Goal: Task Accomplishment & Management: Manage account settings

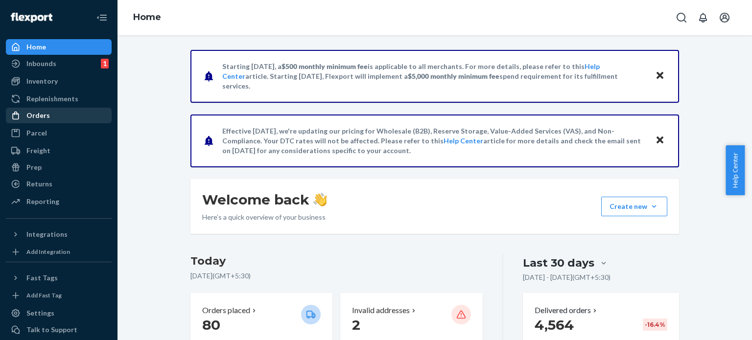
click at [43, 115] on div "Orders" at bounding box center [37, 116] width 23 height 10
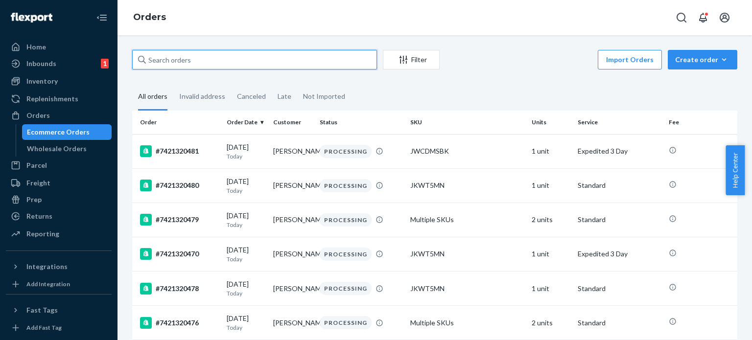
click at [185, 64] on input "text" at bounding box center [254, 60] width 245 height 20
paste input "7421319231"
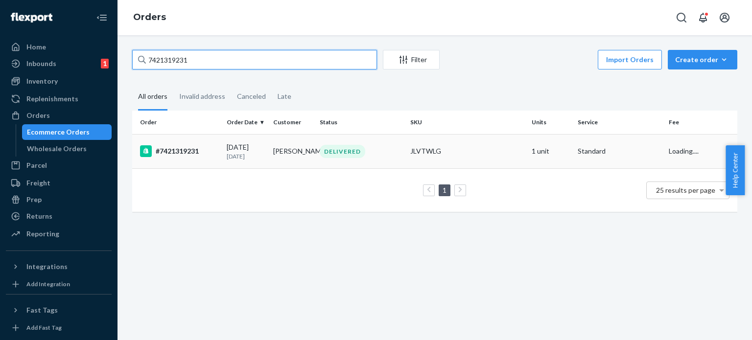
type input "7421319231"
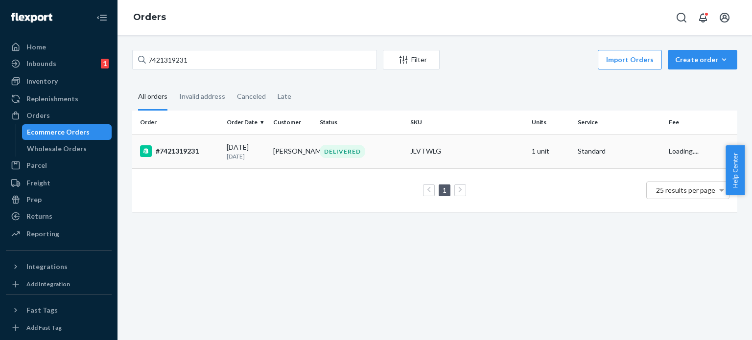
click at [332, 156] on div "DELIVERED" at bounding box center [343, 151] width 46 height 13
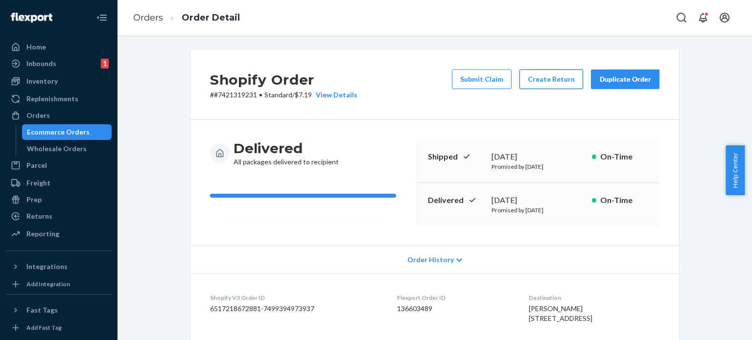
click at [536, 88] on button "Create Return" at bounding box center [551, 79] width 64 height 20
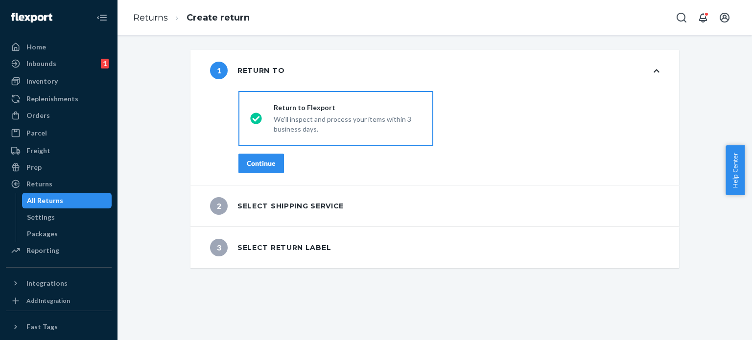
click at [276, 161] on button "Continue" at bounding box center [261, 164] width 46 height 20
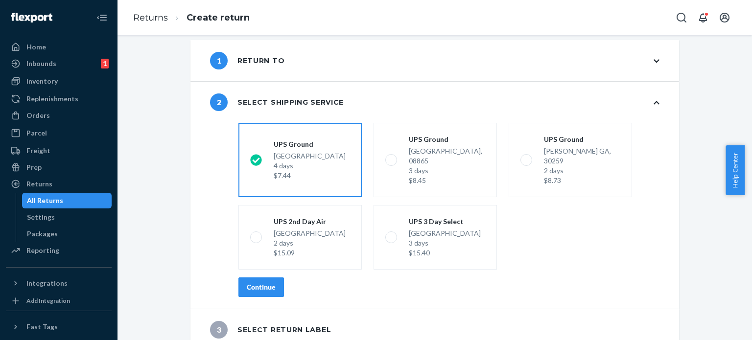
click at [262, 283] on button "Continue" at bounding box center [261, 287] width 46 height 20
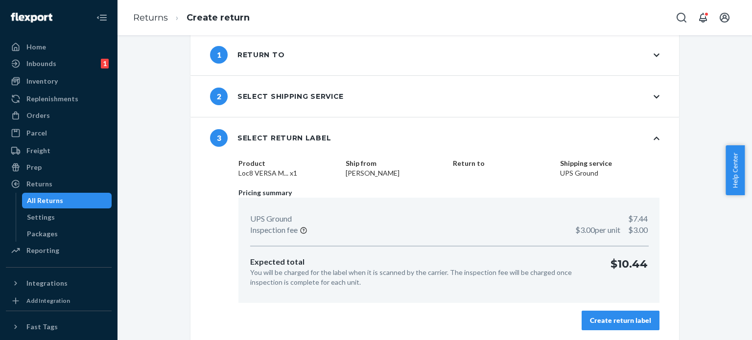
scroll to position [17, 0]
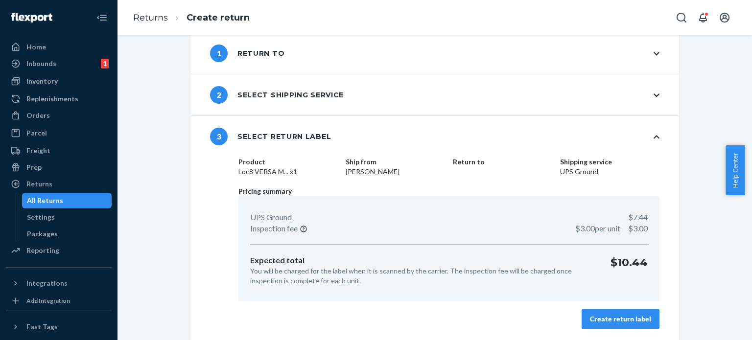
click at [603, 314] on div "Create return label" at bounding box center [620, 319] width 61 height 10
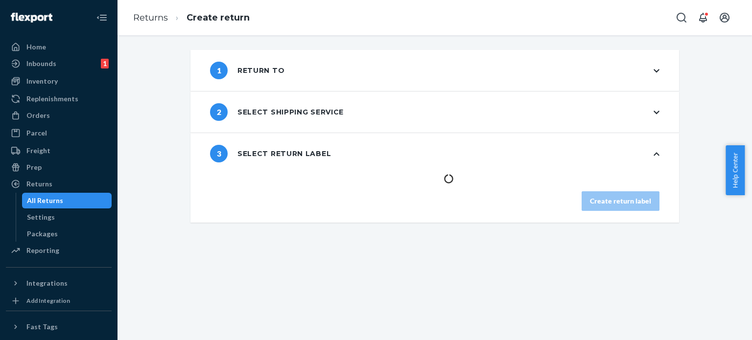
scroll to position [0, 0]
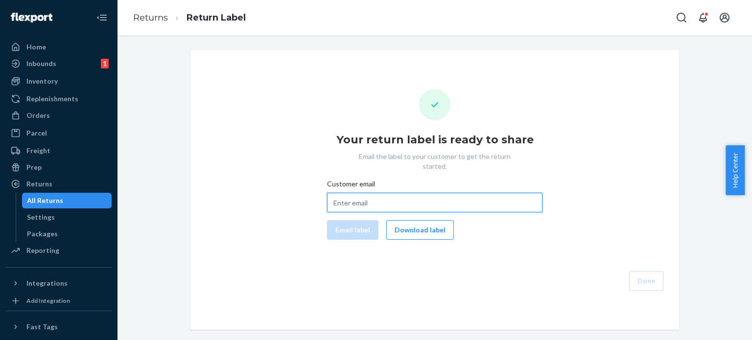
click at [384, 193] on input "Customer email" at bounding box center [434, 203] width 215 height 20
paste input "medic418@gmail.com"
type input "medic418@gmail.com"
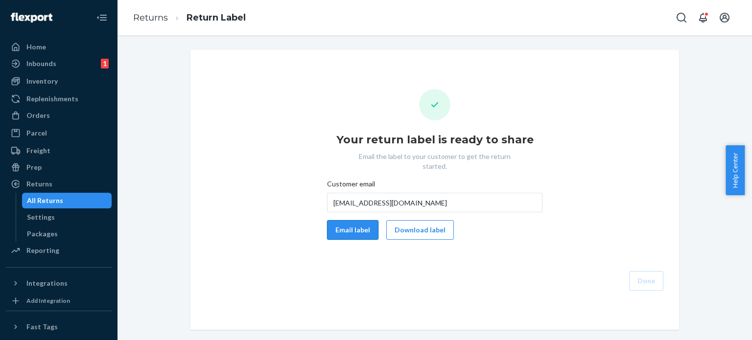
click at [346, 220] on button "Email label" at bounding box center [352, 230] width 51 height 20
click at [412, 221] on button "Download label" at bounding box center [420, 230] width 68 height 20
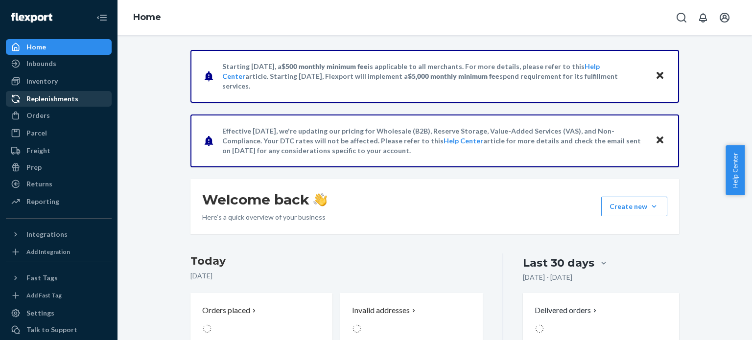
drag, startPoint x: 24, startPoint y: 119, endPoint x: 88, endPoint y: 99, distance: 66.7
click at [25, 119] on div at bounding box center [19, 116] width 16 height 10
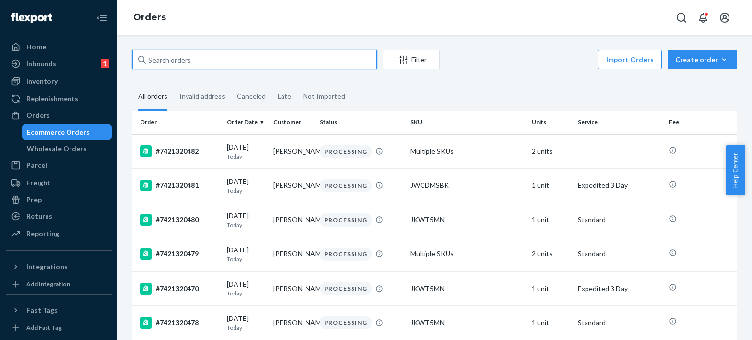
click at [202, 62] on input "text" at bounding box center [254, 60] width 245 height 20
paste input "#7421318312"
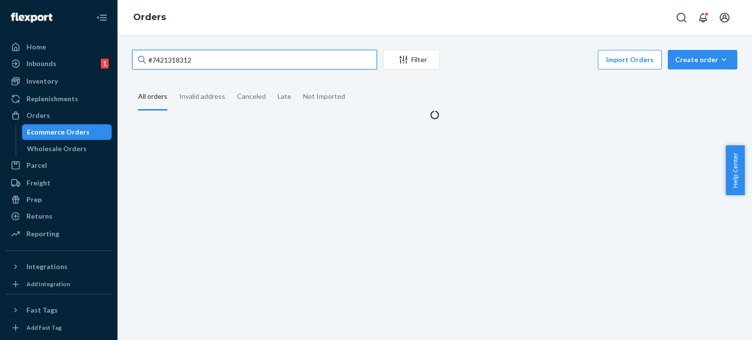
type input "#7421318312"
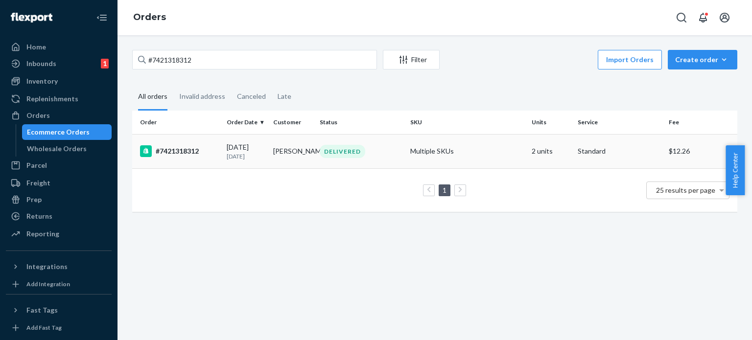
click at [233, 159] on p "15 days ago" at bounding box center [246, 156] width 39 height 8
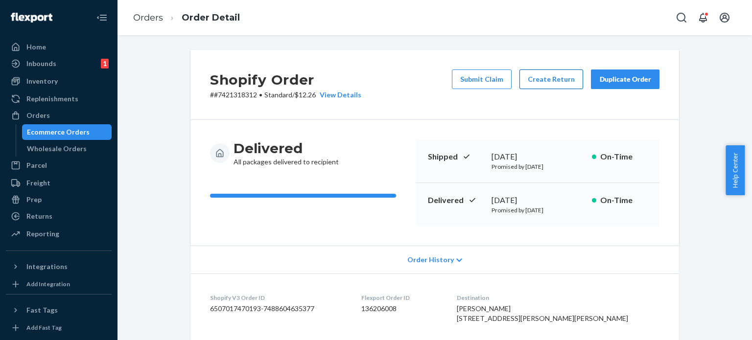
click at [529, 81] on button "Create Return" at bounding box center [551, 79] width 64 height 20
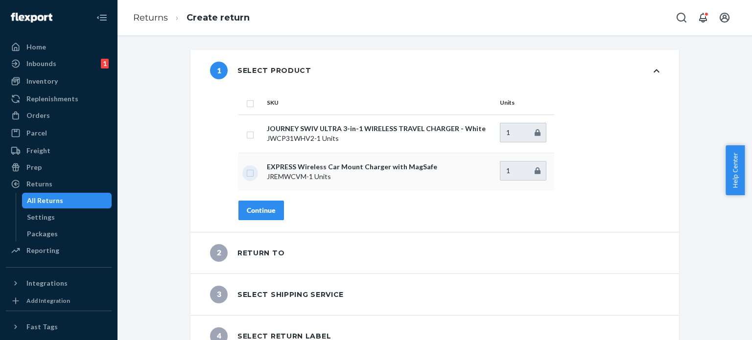
click at [246, 175] on input "checkbox" at bounding box center [250, 172] width 8 height 10
checkbox input "true"
click at [248, 204] on button "Continue" at bounding box center [261, 211] width 46 height 20
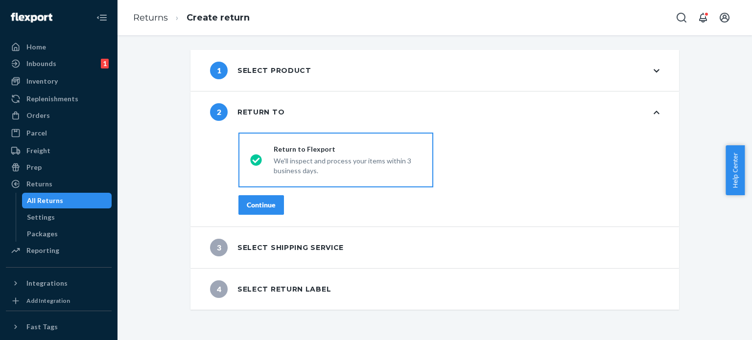
click at [294, 69] on div "1 Select product" at bounding box center [260, 71] width 101 height 18
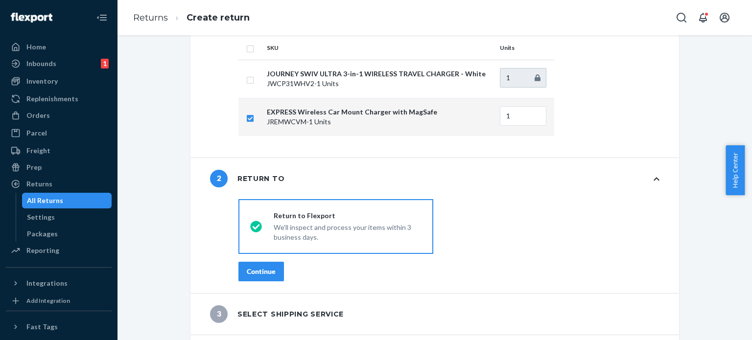
scroll to position [90, 0]
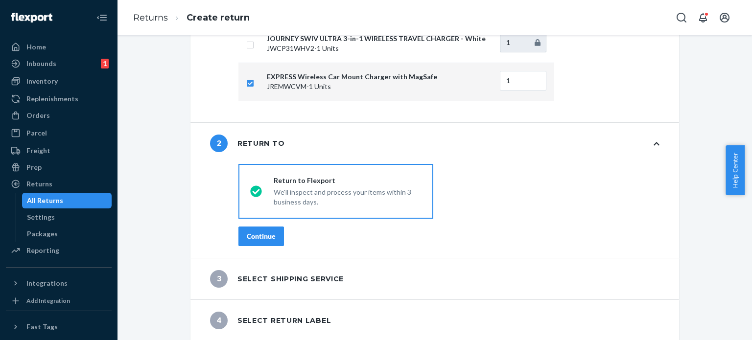
click at [264, 245] on button "Continue" at bounding box center [261, 237] width 46 height 20
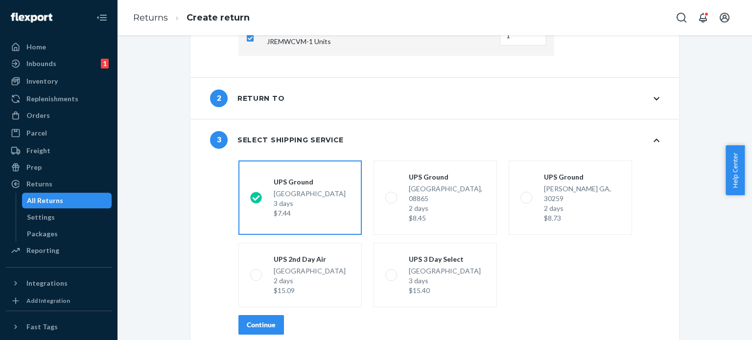
scroll to position [172, 0]
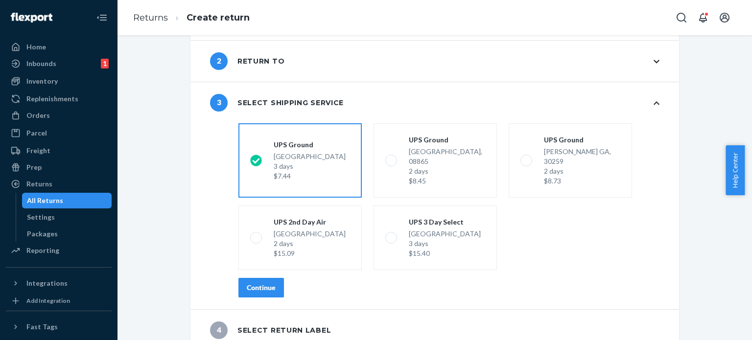
click at [245, 278] on button "Continue" at bounding box center [261, 288] width 46 height 20
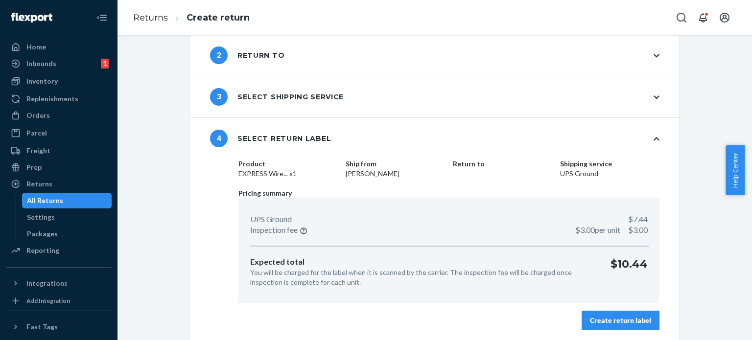
scroll to position [180, 0]
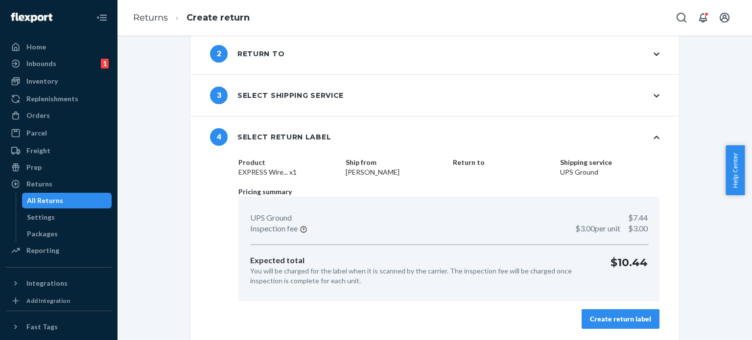
click at [599, 316] on div "Create return label" at bounding box center [620, 319] width 61 height 10
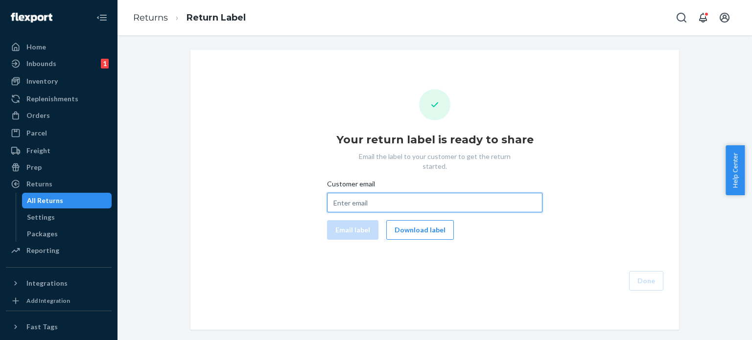
click at [365, 195] on input "Customer email" at bounding box center [434, 203] width 215 height 20
paste input "littlhepp@gmail.com"
drag, startPoint x: 365, startPoint y: 195, endPoint x: 356, endPoint y: 221, distance: 26.9
click at [356, 221] on div "Customer email littlhepp@gmail.com Email label Download label" at bounding box center [434, 209] width 215 height 61
type input "littlhepp@gmail.com"
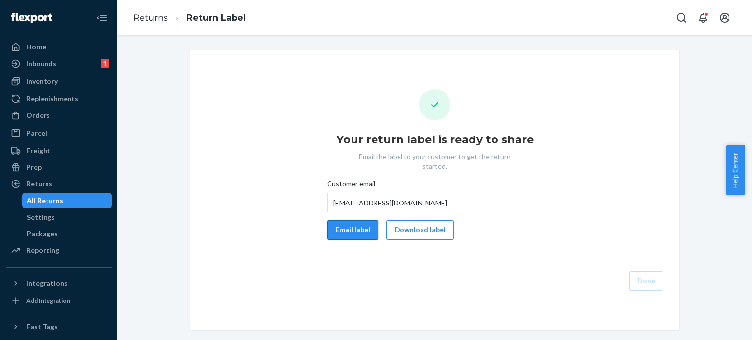
click at [356, 221] on button "Email label" at bounding box center [352, 230] width 51 height 20
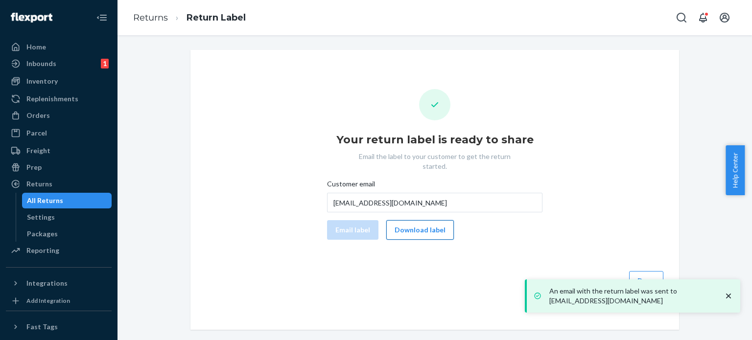
click at [404, 226] on button "Download label" at bounding box center [420, 230] width 68 height 20
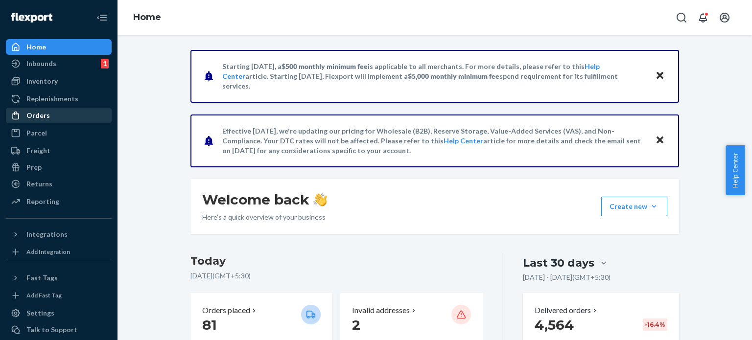
click at [47, 113] on div "Orders" at bounding box center [37, 116] width 23 height 10
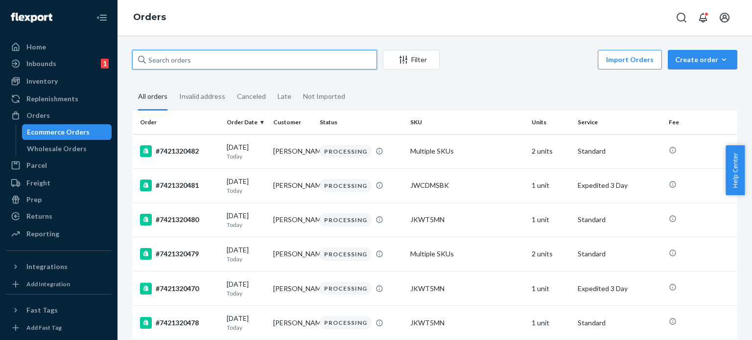
click at [206, 61] on input "text" at bounding box center [254, 60] width 245 height 20
paste input "7421319656"
type input "7421319656"
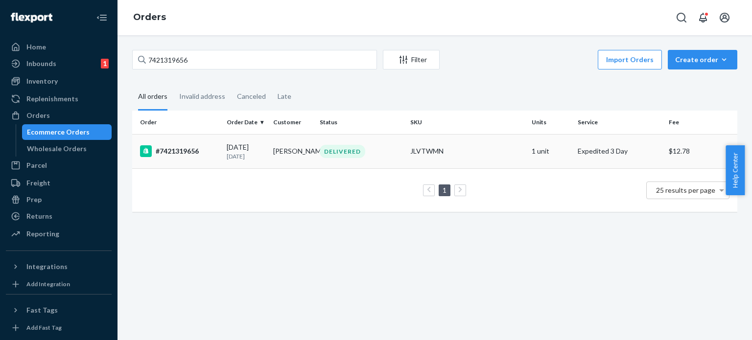
click at [209, 150] on div "#7421319656" at bounding box center [179, 151] width 79 height 12
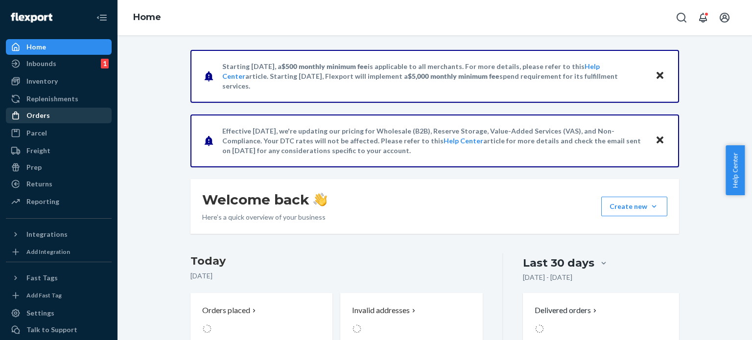
click at [73, 109] on div "Orders" at bounding box center [59, 116] width 104 height 14
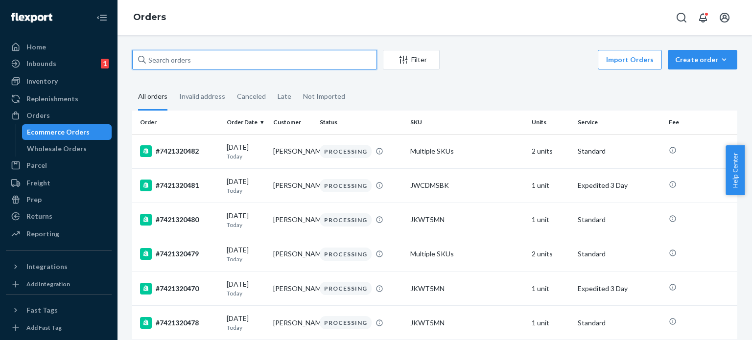
click at [186, 62] on input "text" at bounding box center [254, 60] width 245 height 20
paste input "#7421319040"
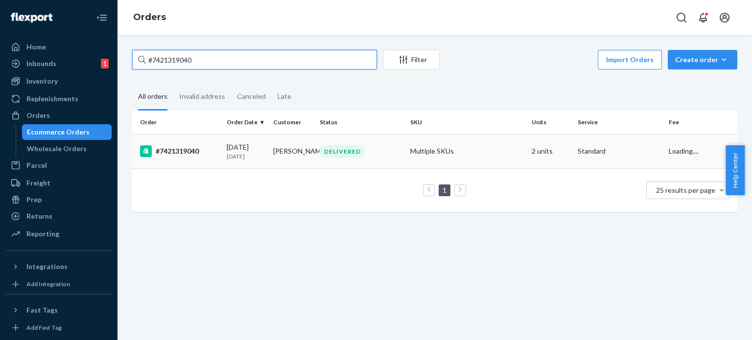
type input "#7421319040"
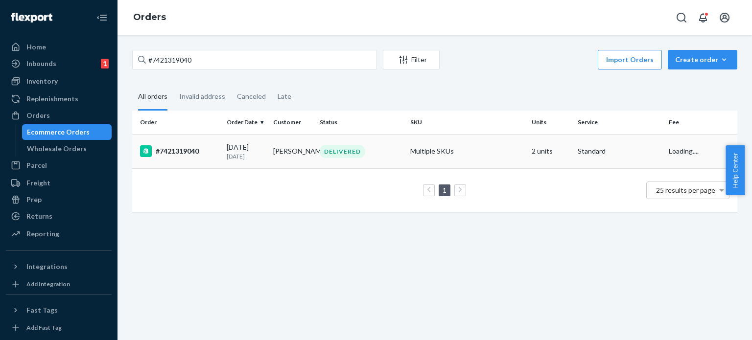
click at [340, 152] on div "DELIVERED" at bounding box center [343, 151] width 46 height 13
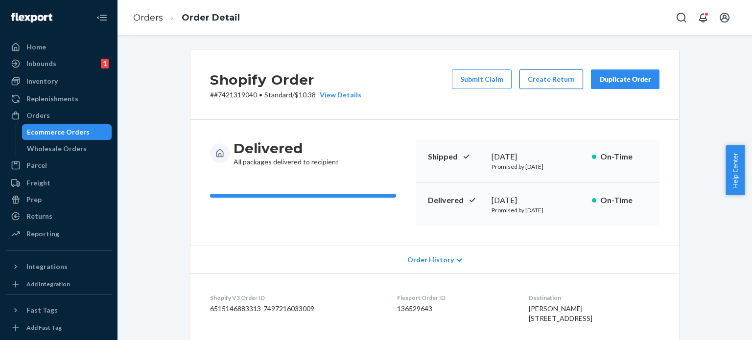
click at [550, 79] on button "Create Return" at bounding box center [551, 79] width 64 height 20
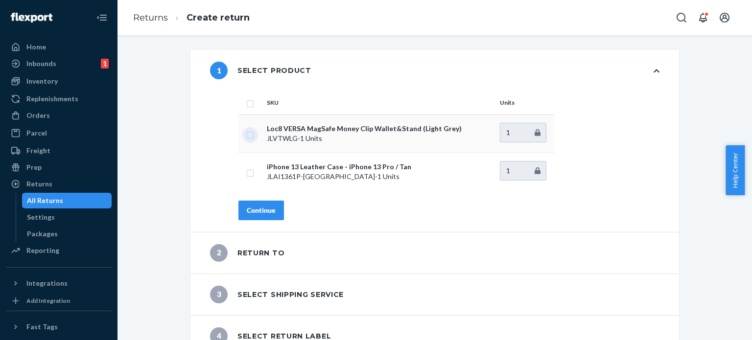
click at [246, 137] on input "checkbox" at bounding box center [250, 134] width 8 height 10
checkbox input "true"
click at [251, 208] on div "Continue" at bounding box center [261, 211] width 29 height 10
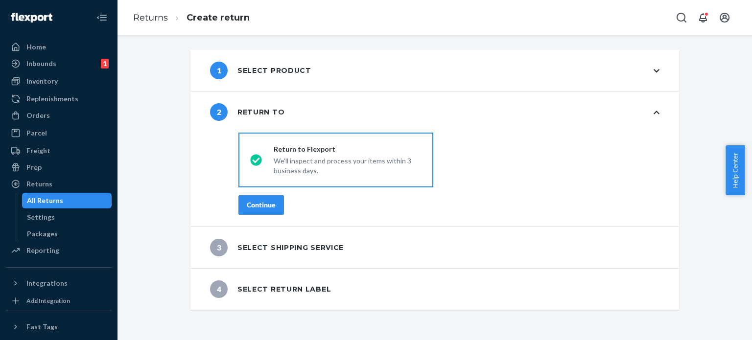
click at [256, 207] on div "Continue" at bounding box center [261, 205] width 29 height 10
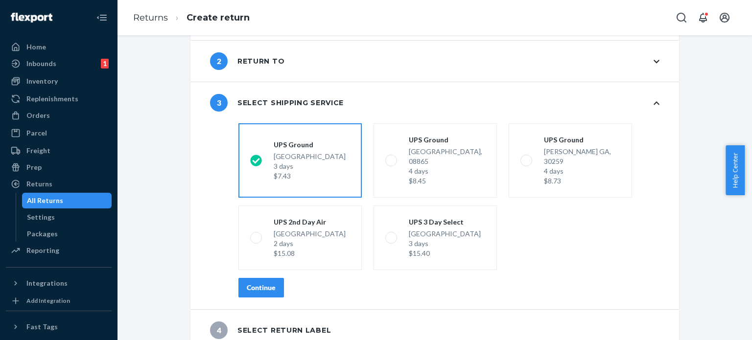
click at [256, 283] on div "Continue" at bounding box center [261, 288] width 29 height 10
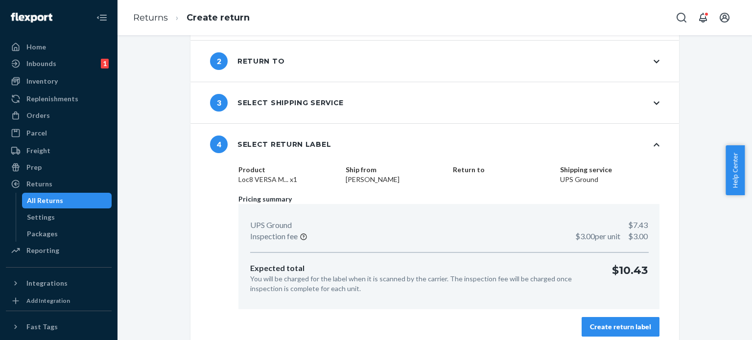
scroll to position [59, 0]
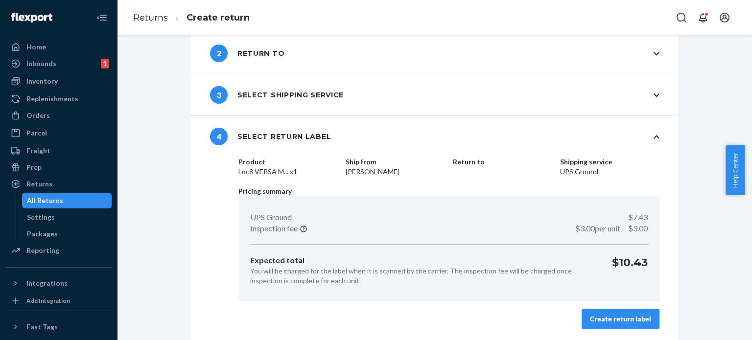
click at [601, 323] on div "Create return label" at bounding box center [620, 319] width 61 height 10
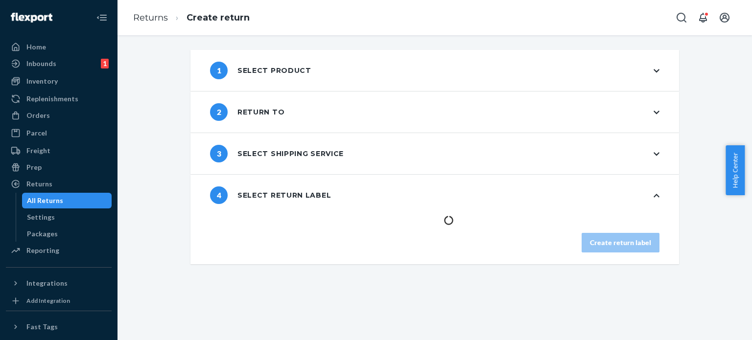
scroll to position [0, 0]
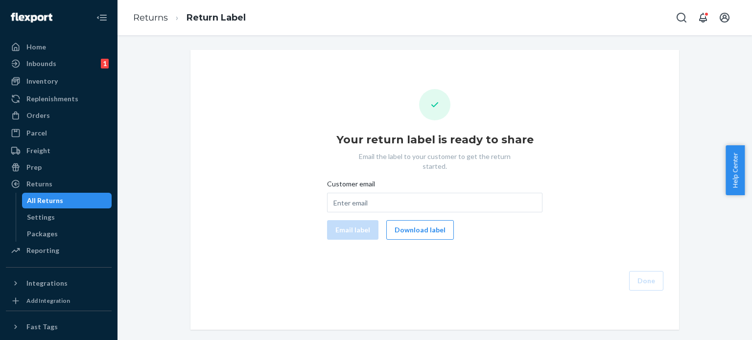
click at [385, 205] on div "Customer email Email label Download label" at bounding box center [434, 209] width 215 height 61
click at [382, 204] on div "Customer email Email label Download label" at bounding box center [434, 209] width 215 height 61
click at [358, 193] on input "Customer email" at bounding box center [434, 203] width 215 height 20
paste input "sabinaneem@gmail.com"
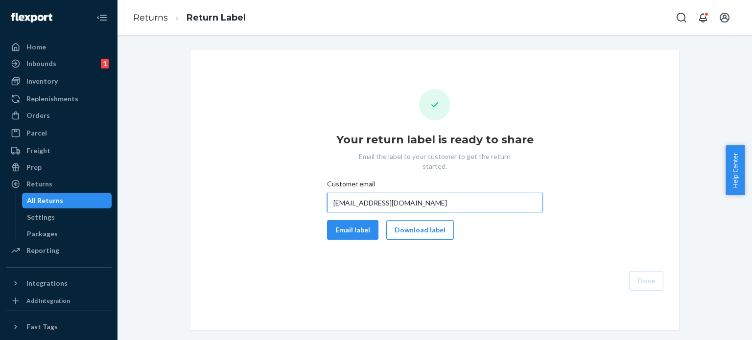
type input "sabinaneem@gmail.com"
click at [347, 230] on div "Your return label is ready to share Email the label to your customer to get the…" at bounding box center [434, 190] width 473 height 202
drag, startPoint x: 346, startPoint y: 221, endPoint x: 351, endPoint y: 220, distance: 5.0
click at [346, 221] on button "Email label" at bounding box center [352, 230] width 51 height 20
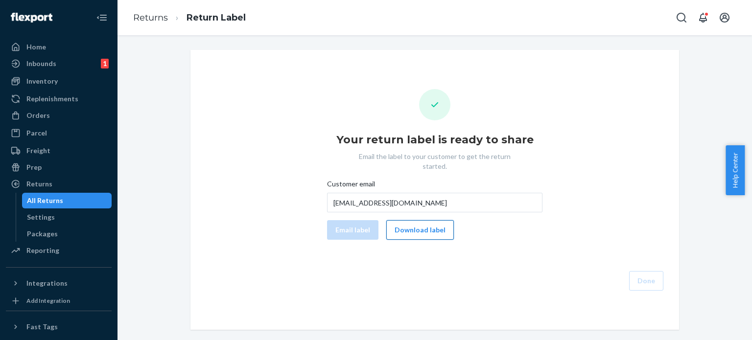
click at [406, 222] on button "Download label" at bounding box center [420, 230] width 68 height 20
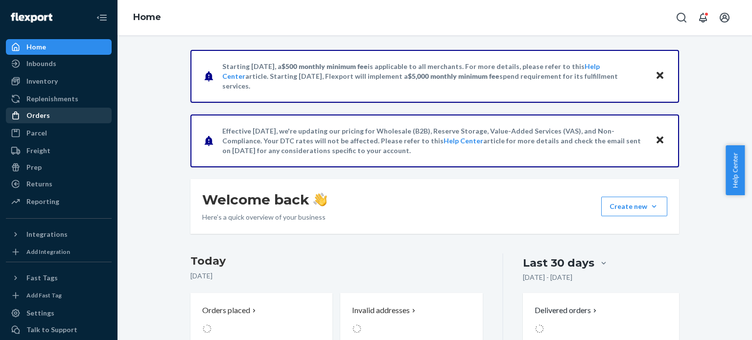
drag, startPoint x: 66, startPoint y: 103, endPoint x: 66, endPoint y: 116, distance: 12.7
click at [66, 103] on div "Replenishments" at bounding box center [52, 99] width 52 height 10
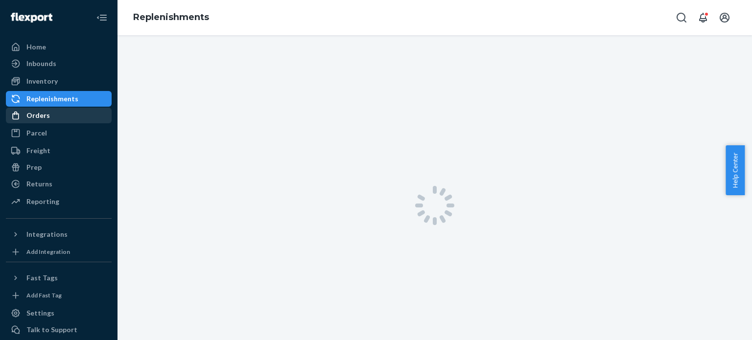
click at [66, 116] on div "Orders" at bounding box center [59, 116] width 104 height 14
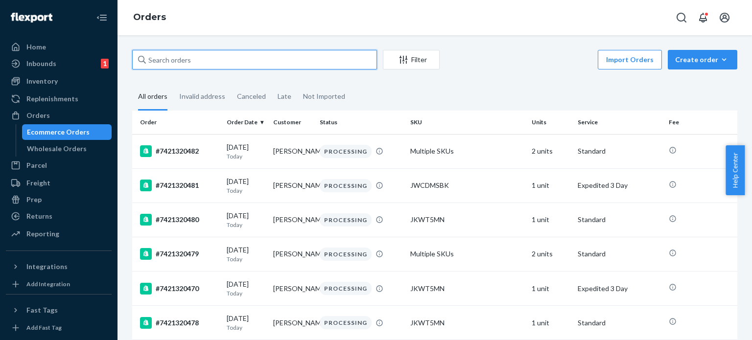
click at [209, 65] on input "text" at bounding box center [254, 60] width 245 height 20
paste input "7421319504"
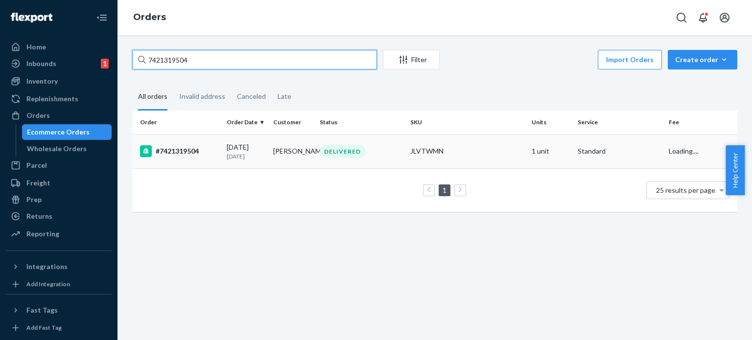
type input "7421319504"
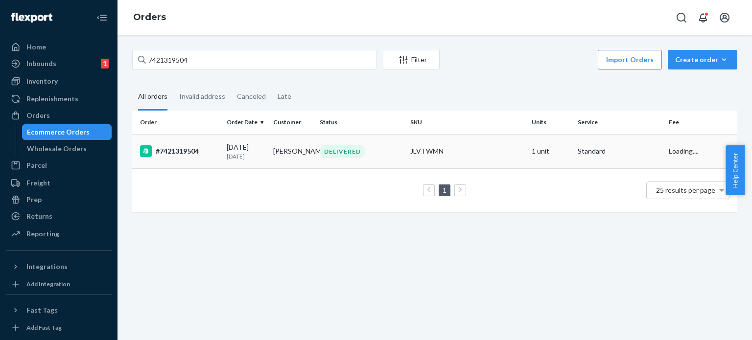
click at [292, 147] on td "[PERSON_NAME]" at bounding box center [292, 151] width 46 height 34
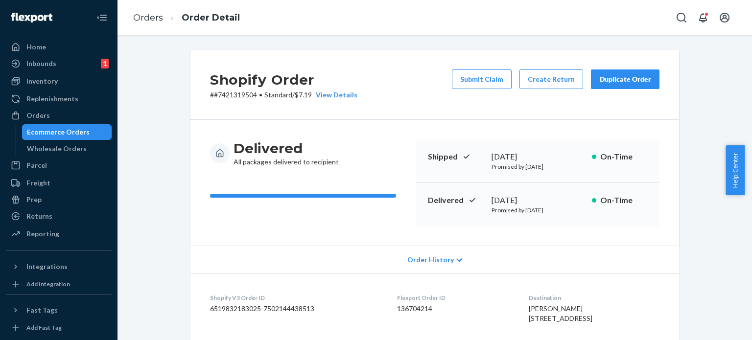
click at [538, 68] on div "Shopify Order # #7421319504 • Standard / $7.19 View Details Submit Claim Create…" at bounding box center [434, 85] width 488 height 70
click at [538, 75] on button "Create Return" at bounding box center [551, 79] width 64 height 20
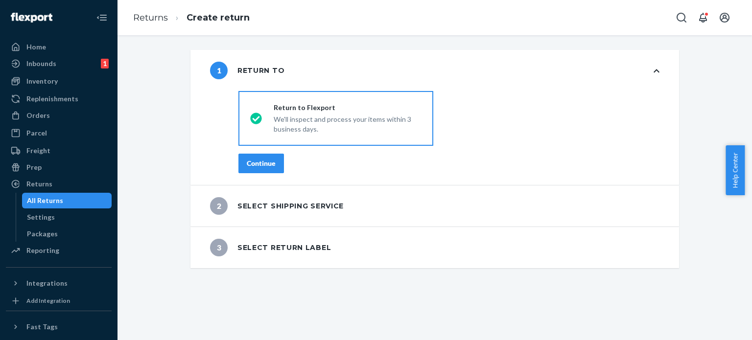
click at [265, 163] on div "Continue" at bounding box center [261, 164] width 29 height 10
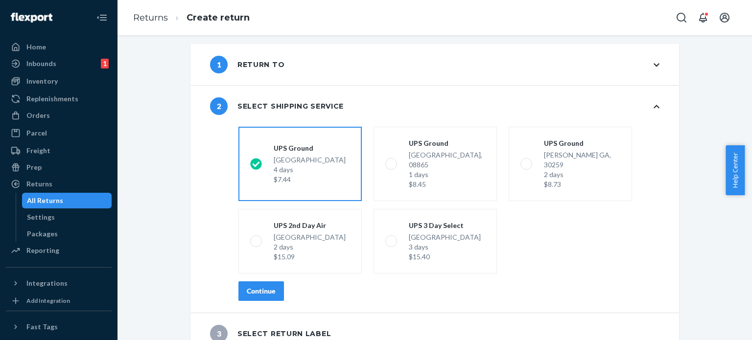
scroll to position [10, 0]
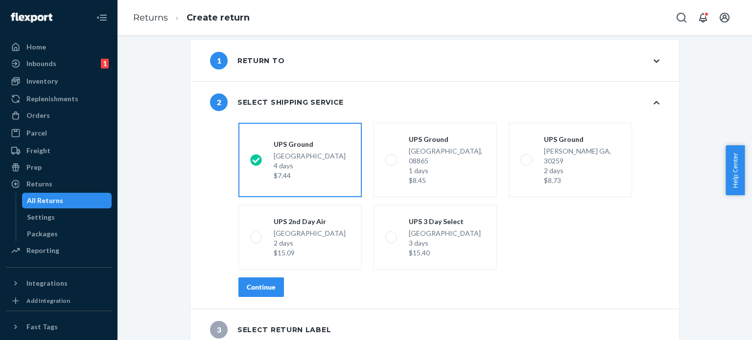
click at [263, 282] on div "Continue" at bounding box center [261, 287] width 29 height 10
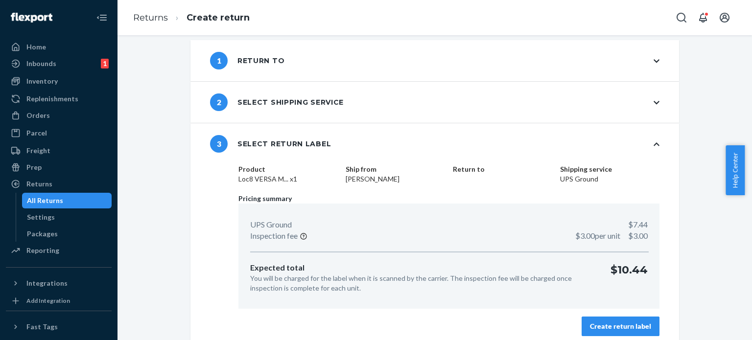
scroll to position [17, 0]
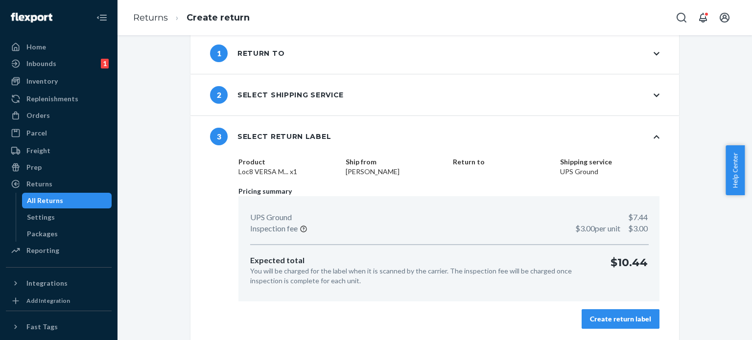
click at [605, 315] on div "Create return label" at bounding box center [620, 319] width 61 height 10
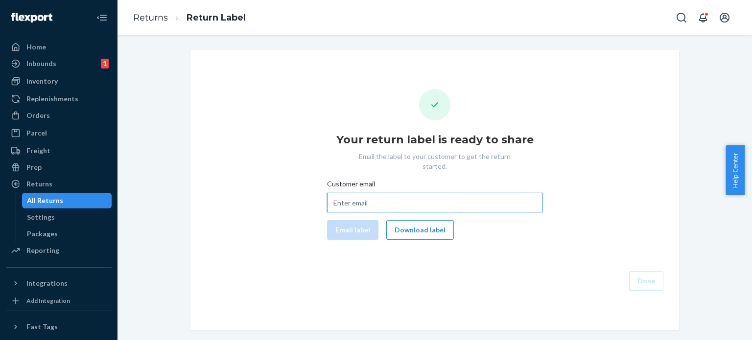
click at [339, 193] on input "Customer email" at bounding box center [434, 203] width 215 height 20
paste input "eric.luthi@gmail.com"
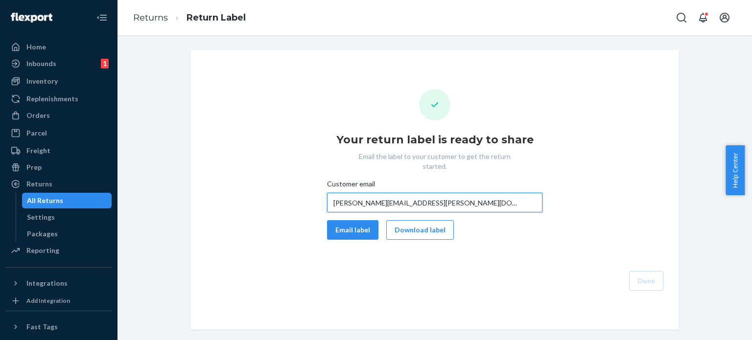
type input "eric.luthi@gmail.com"
click at [339, 220] on div "Email label Download label" at bounding box center [434, 230] width 223 height 20
click at [341, 220] on button "Email label" at bounding box center [352, 230] width 51 height 20
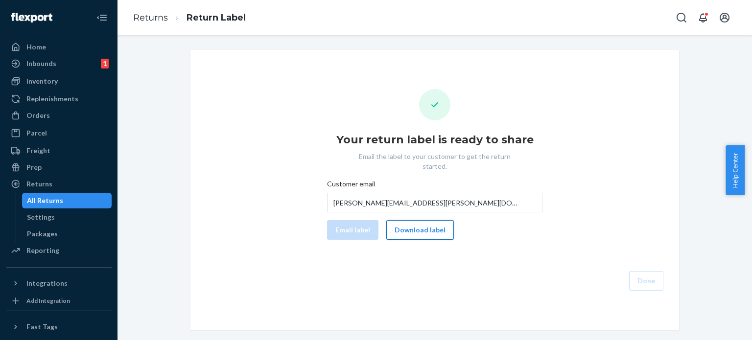
click at [413, 222] on button "Download label" at bounding box center [420, 230] width 68 height 20
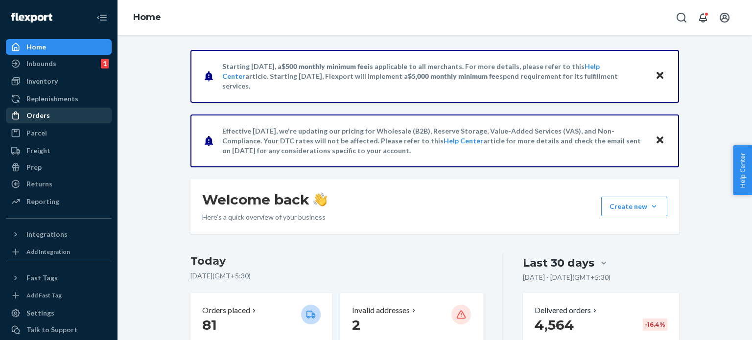
drag, startPoint x: 64, startPoint y: 118, endPoint x: 99, endPoint y: 120, distance: 35.3
click at [64, 118] on div "Orders" at bounding box center [59, 116] width 104 height 14
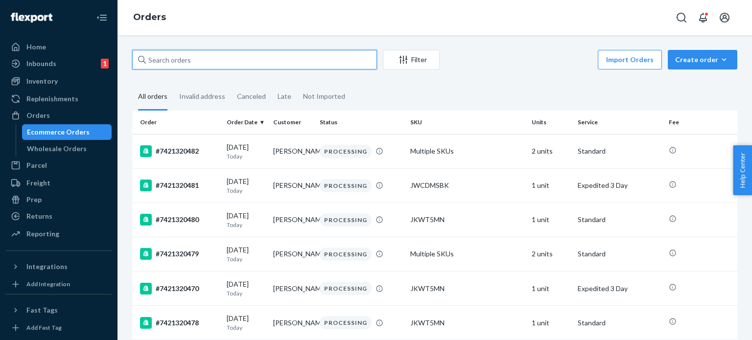
click at [179, 59] on input "text" at bounding box center [254, 60] width 245 height 20
paste input "7421318874"
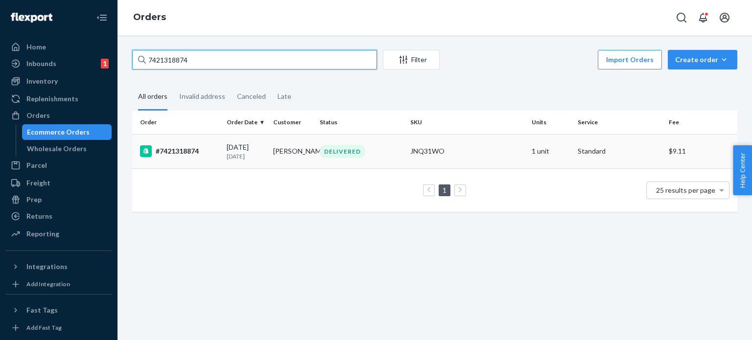
type input "7421318874"
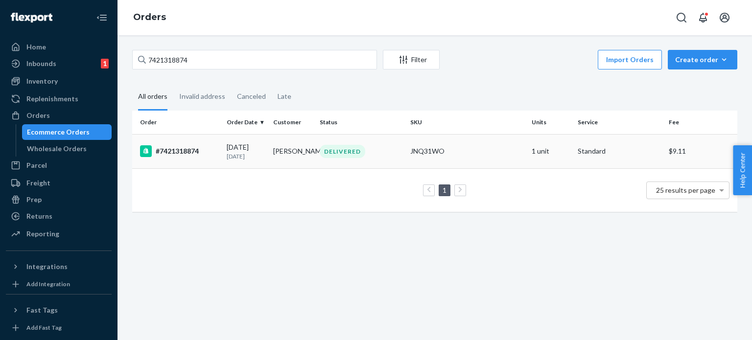
click at [302, 153] on td "[PERSON_NAME]" at bounding box center [292, 151] width 46 height 34
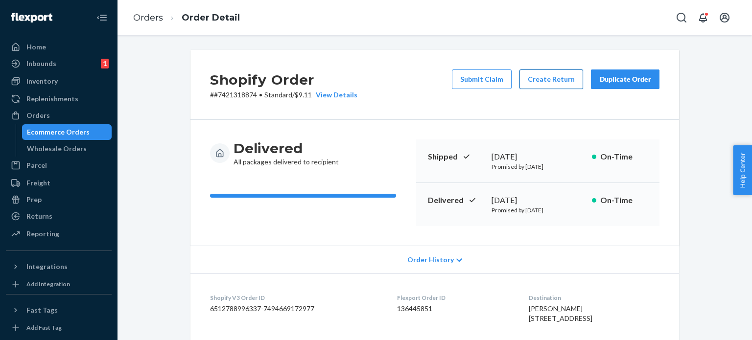
click at [529, 71] on button "Create Return" at bounding box center [551, 79] width 64 height 20
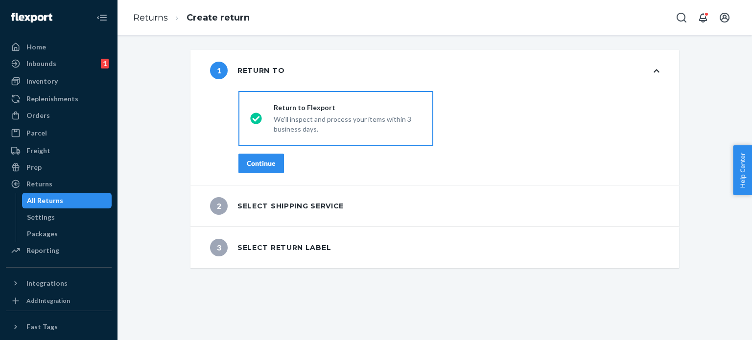
click at [253, 162] on div "Continue" at bounding box center [261, 164] width 29 height 10
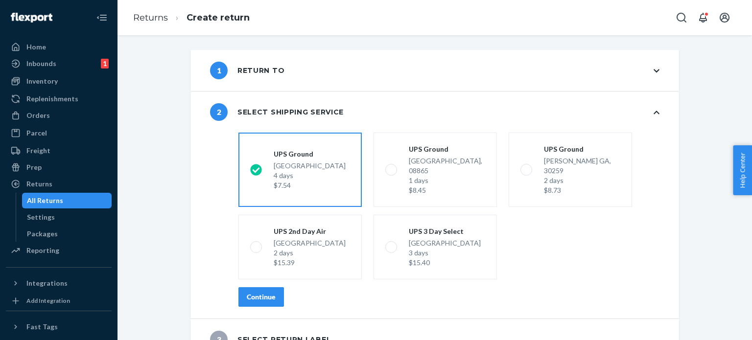
click at [262, 276] on div "shippingRatesRadioGroup [GEOGRAPHIC_DATA] 4 days $7.54 [GEOGRAPHIC_DATA] 1 days…" at bounding box center [449, 224] width 460 height 190
click at [261, 292] on div "Continue" at bounding box center [261, 297] width 29 height 10
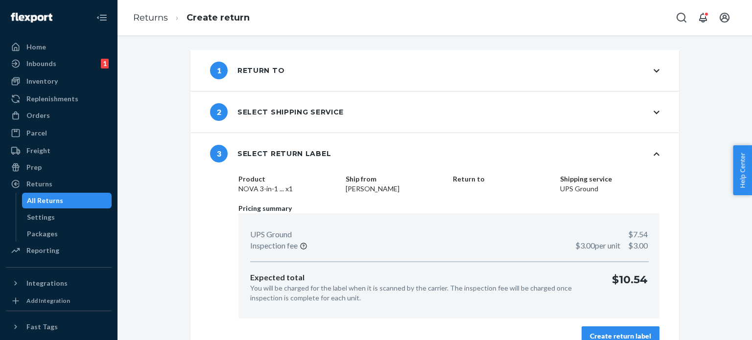
scroll to position [17, 0]
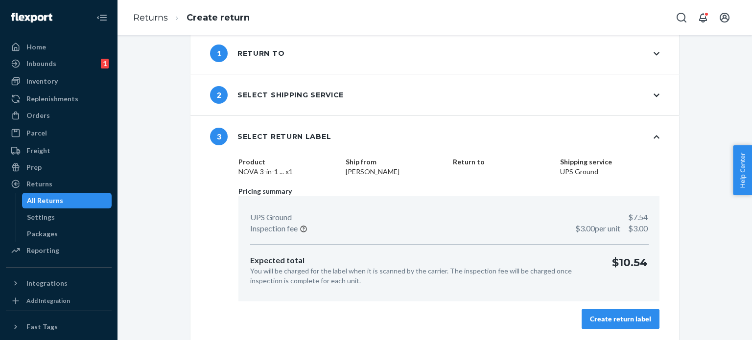
click at [604, 319] on div "Create return label" at bounding box center [620, 319] width 61 height 10
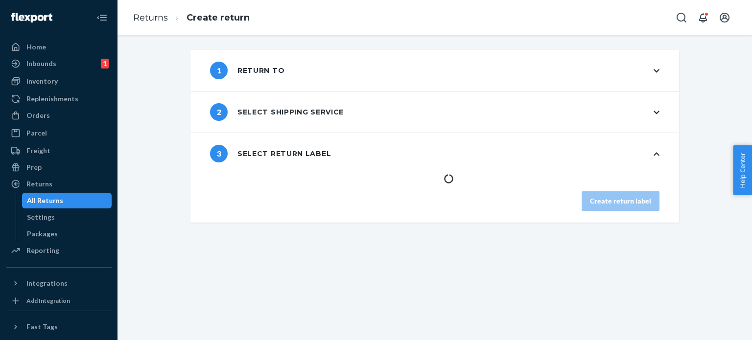
scroll to position [0, 0]
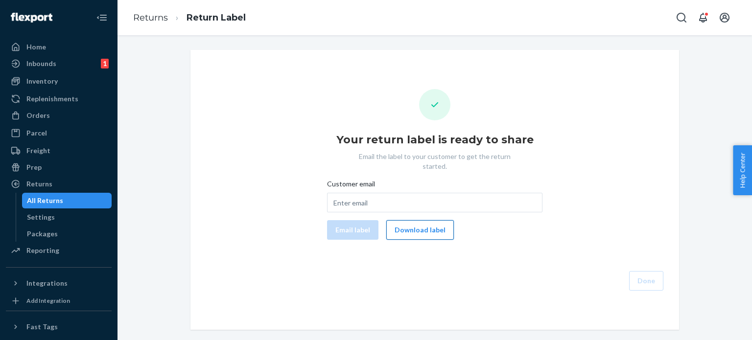
click at [397, 220] on button "Download label" at bounding box center [420, 230] width 68 height 20
